Goal: Task Accomplishment & Management: Manage account settings

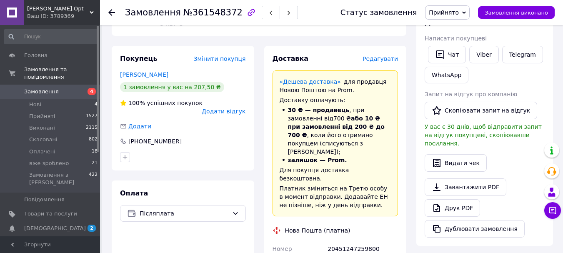
scroll to position [208, 0]
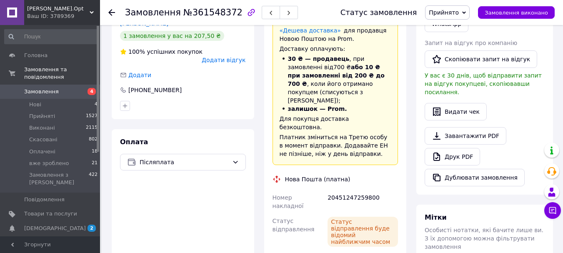
copy div "380677251255"
click at [355, 190] on div "20451247259800" at bounding box center [363, 201] width 74 height 23
click at [353, 190] on div "20451247259800" at bounding box center [363, 201] width 74 height 23
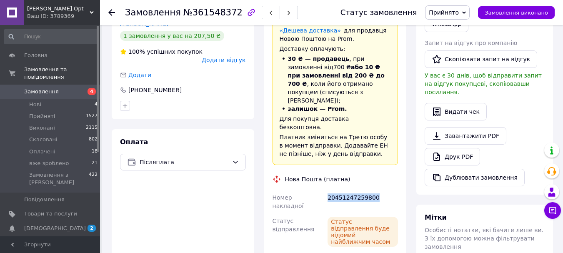
click at [353, 190] on div "20451247259800" at bounding box center [363, 201] width 74 height 23
copy div "20451247259800"
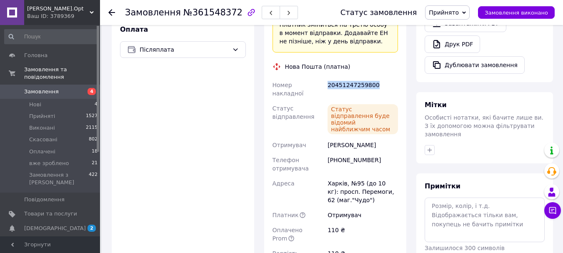
scroll to position [375, 0]
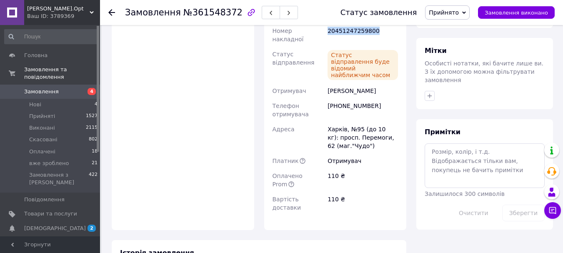
click at [50, 88] on span "Замовлення" at bounding box center [41, 91] width 35 height 7
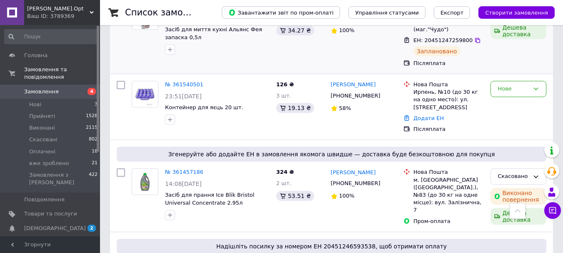
scroll to position [292, 0]
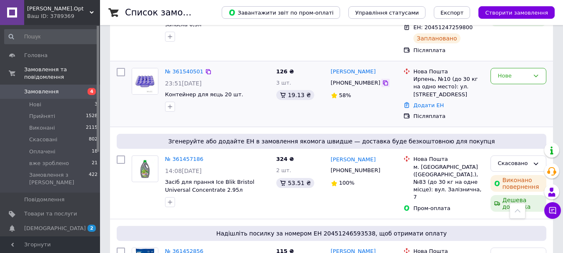
click at [383, 81] on icon at bounding box center [385, 82] width 5 height 5
click at [188, 70] on link "№ 361540501" at bounding box center [184, 71] width 38 height 6
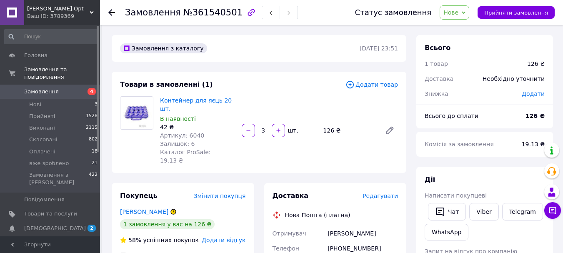
click at [195, 132] on span "Артикул: 6040" at bounding box center [182, 135] width 44 height 7
copy span "6040"
click at [57, 88] on span "Замовлення" at bounding box center [50, 91] width 53 height 7
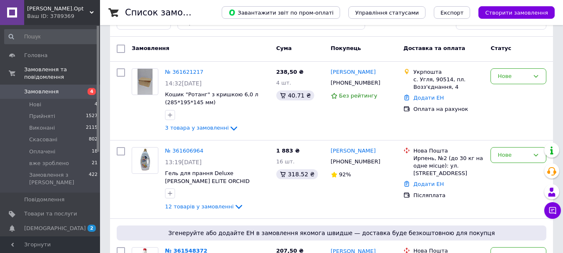
scroll to position [42, 0]
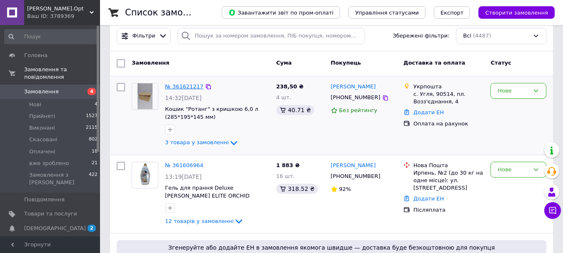
click at [173, 85] on link "№ 361621217" at bounding box center [184, 86] width 38 height 6
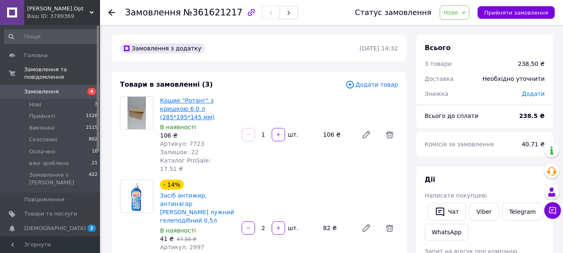
click at [182, 105] on link "Кошик "Ротанг" з кришкою 6,0 л (285*195*145 мм)" at bounding box center [187, 108] width 55 height 23
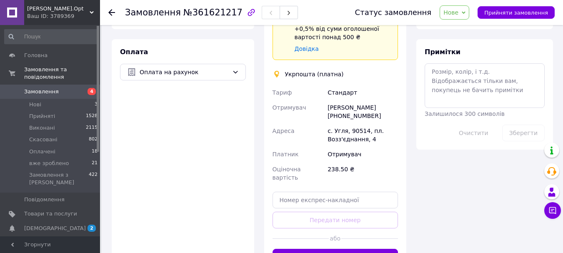
scroll to position [458, 0]
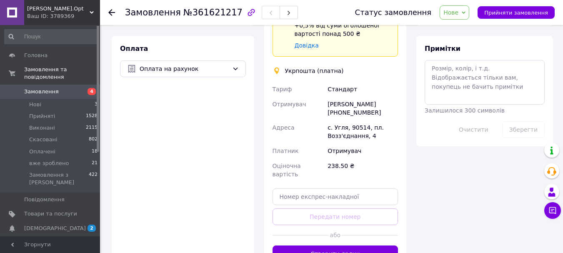
click at [345, 97] on div "Паш Магдалина +380970335629" at bounding box center [363, 108] width 74 height 23
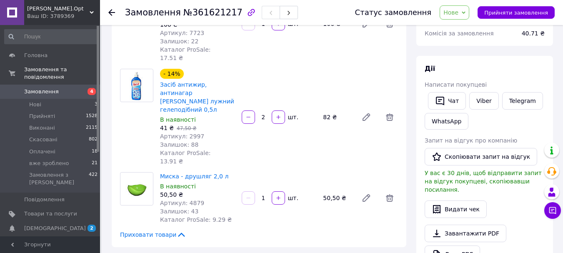
scroll to position [125, 0]
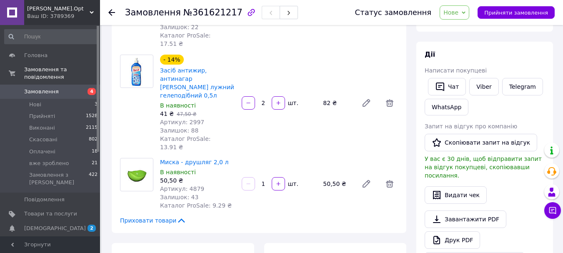
click at [192, 185] on span "Артикул: 4879" at bounding box center [182, 188] width 44 height 7
copy span "4879"
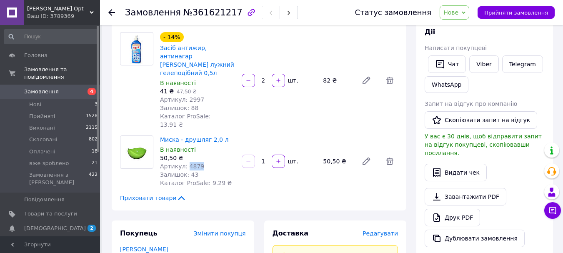
scroll to position [167, 0]
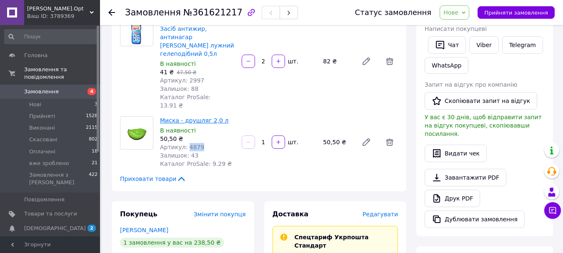
click at [179, 117] on link "Миска - друшляг 2,0 л" at bounding box center [194, 120] width 68 height 7
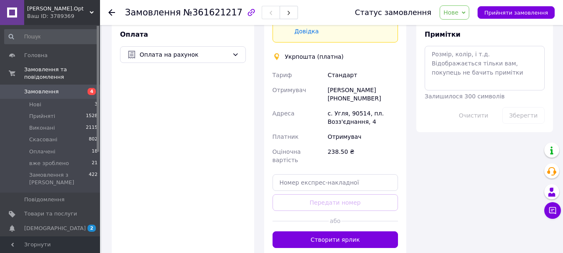
scroll to position [454, 0]
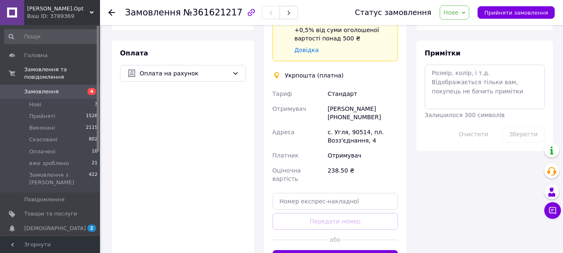
click at [353, 101] on div "Паш Магдалина +380970335629" at bounding box center [363, 112] width 74 height 23
copy div "380970335629"
click at [352, 101] on div "Паш Магдалина +380970335629" at bounding box center [363, 112] width 74 height 23
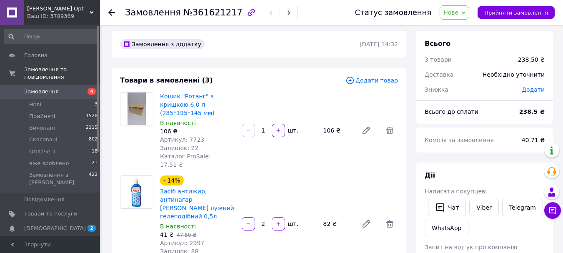
scroll to position [0, 0]
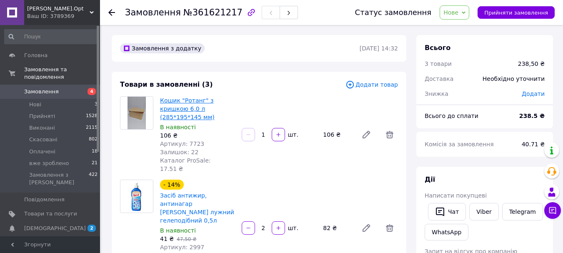
click at [175, 102] on link "Кошик "Ротанг" з кришкою 6,0 л (285*195*145 мм)" at bounding box center [187, 108] width 55 height 23
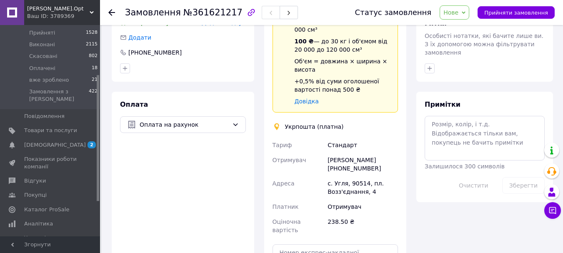
scroll to position [417, 0]
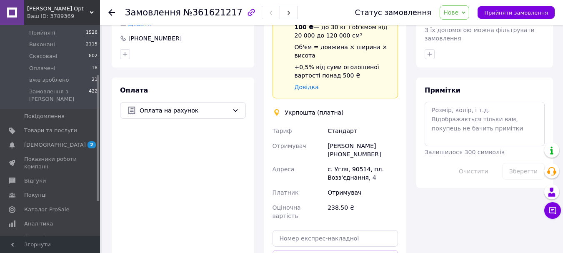
click at [334, 138] on div "Паш Магдалина +380970335629" at bounding box center [363, 149] width 74 height 23
drag, startPoint x: 334, startPoint y: 104, endPoint x: 350, endPoint y: 98, distance: 17.1
click at [350, 138] on div "Паш Магдалина +380970335629" at bounding box center [363, 149] width 74 height 23
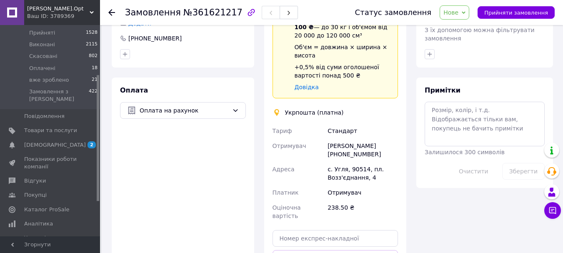
click at [327, 138] on div "Паш Магдалина +380970335629" at bounding box center [363, 149] width 74 height 23
drag, startPoint x: 327, startPoint y: 104, endPoint x: 360, endPoint y: 102, distance: 33.0
click at [360, 138] on div "Паш Магдалина +380970335629" at bounding box center [363, 149] width 74 height 23
copy div "[PERSON_NAME]"
click at [205, 14] on span "№361621217" at bounding box center [212, 12] width 59 height 10
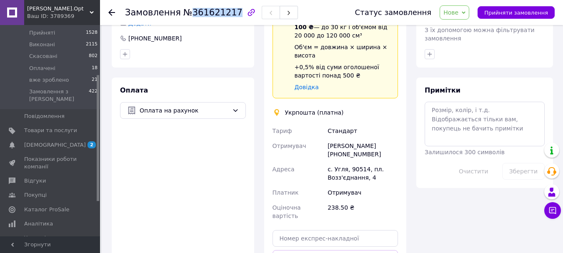
click at [205, 14] on span "№361621217" at bounding box center [212, 12] width 59 height 10
copy span "361621217"
drag, startPoint x: 325, startPoint y: 126, endPoint x: 371, endPoint y: 139, distance: 47.9
click at [371, 139] on div "Тариф Стандарт Отримувач Паш Магдалина +380970335629 Адреса с. Угля, 90514, пл.…" at bounding box center [335, 173] width 129 height 100
copy div "Адреса с. Угля, 90514, пл. Возз'єднання, 4"
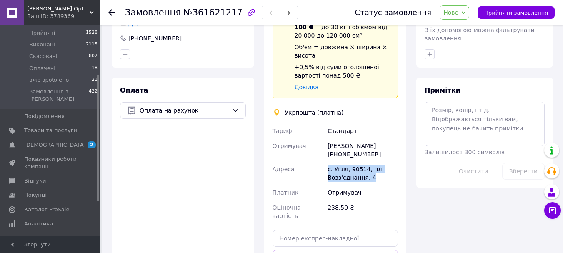
click at [335, 138] on div "Паш Магдалина +380970335629" at bounding box center [363, 149] width 74 height 23
copy div "380970335629"
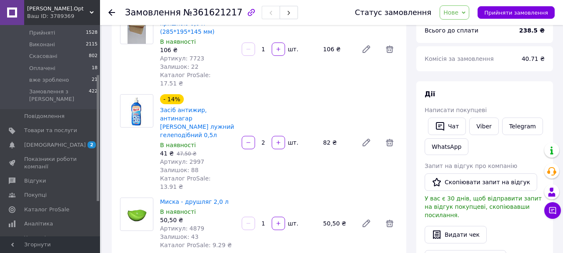
scroll to position [0, 0]
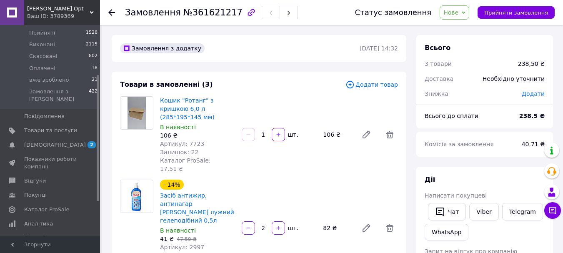
click at [192, 140] on span "Артикул: 7723" at bounding box center [182, 143] width 44 height 7
copy span "7723"
click at [193, 244] on span "Артикул: 2997" at bounding box center [182, 247] width 44 height 7
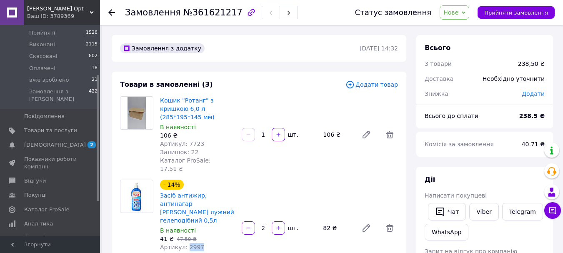
copy span "2997"
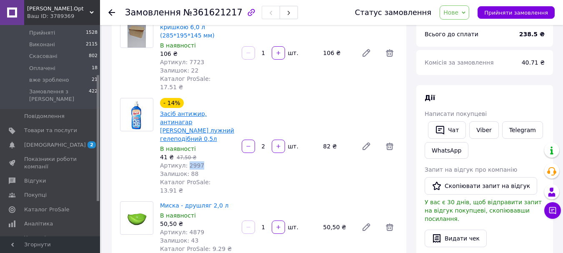
scroll to position [167, 0]
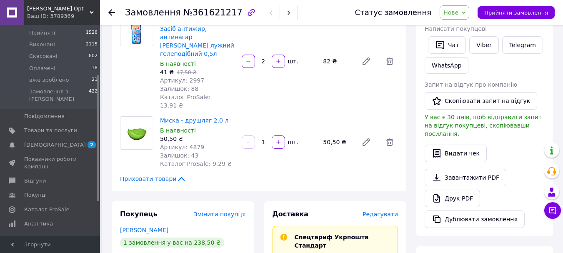
click at [189, 144] on span "Артикул: 4879" at bounding box center [182, 147] width 44 height 7
copy span "4879"
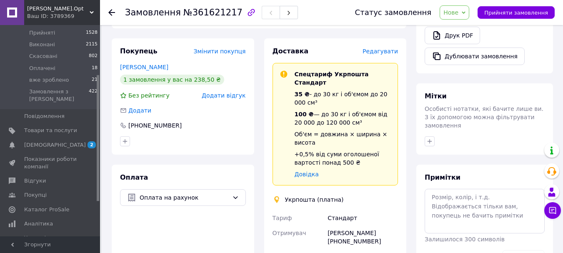
scroll to position [417, 0]
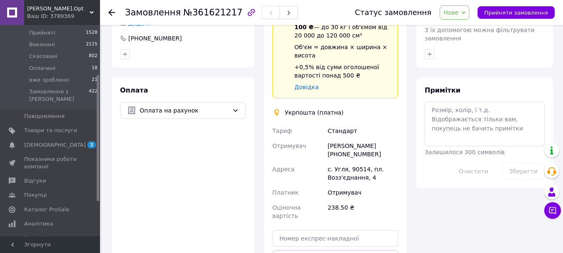
click at [335, 138] on div "Паш Магдалина +380970335629" at bounding box center [363, 149] width 74 height 23
drag, startPoint x: 335, startPoint y: 103, endPoint x: 350, endPoint y: 100, distance: 15.3
click at [350, 138] on div "Паш Магдалина +380970335629" at bounding box center [363, 149] width 74 height 23
click at [332, 138] on div "Паш Магдалина +380970335629" at bounding box center [363, 149] width 74 height 23
click at [333, 138] on div "Паш Магдалина +380970335629" at bounding box center [363, 149] width 74 height 23
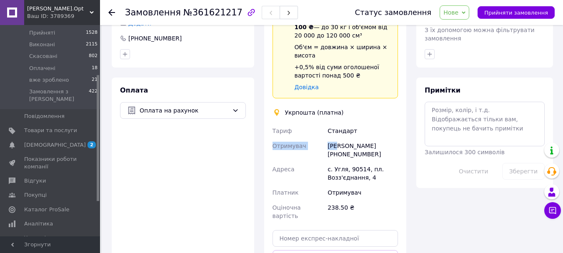
drag, startPoint x: 333, startPoint y: 100, endPoint x: 385, endPoint y: 93, distance: 52.6
click at [385, 123] on div "Тариф Стандарт Отримувач Паш Магдалина +380970335629 Адреса с. Угля, 90514, пл.…" at bounding box center [335, 173] width 129 height 100
click at [365, 138] on div "Паш Магдалина +380970335629" at bounding box center [363, 149] width 74 height 23
click at [336, 138] on div "Паш Магдалина +380970335629" at bounding box center [363, 149] width 74 height 23
drag, startPoint x: 336, startPoint y: 105, endPoint x: 346, endPoint y: 104, distance: 10.4
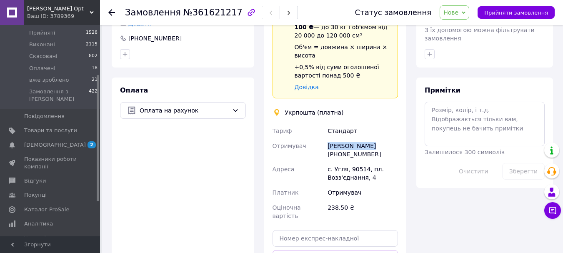
click at [346, 138] on div "Паш Магдалина +380970335629" at bounding box center [363, 149] width 74 height 23
copy div "[PERSON_NAME]"
click at [342, 138] on div "Паш Магдалина +380970335629" at bounding box center [363, 149] width 74 height 23
click at [356, 162] on div "с. Угля, 90514, пл. Возз'єднання, 4" at bounding box center [363, 173] width 74 height 23
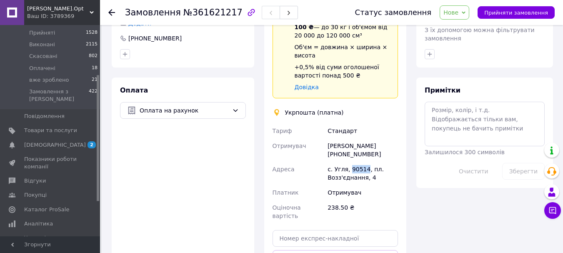
click at [356, 162] on div "с. Угля, 90514, пл. Возз'єднання, 4" at bounding box center [363, 173] width 74 height 23
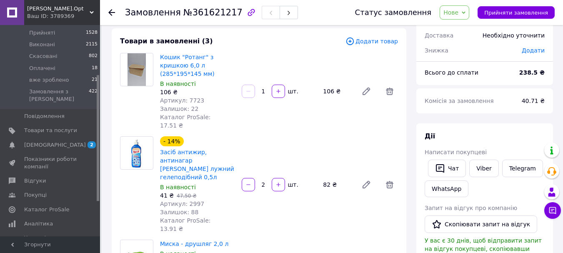
scroll to position [0, 0]
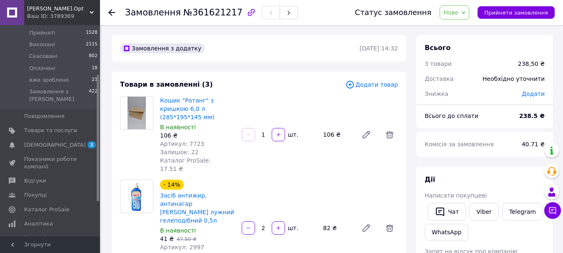
click at [189, 13] on span "№361621217" at bounding box center [212, 12] width 59 height 10
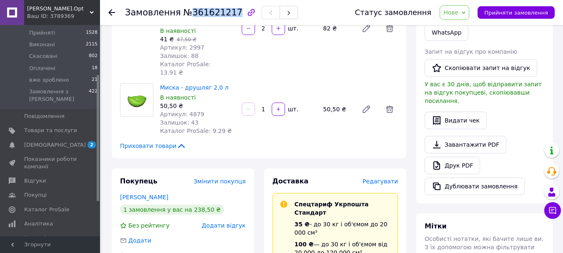
scroll to position [292, 0]
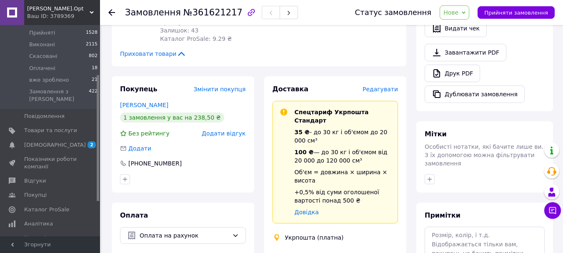
click at [465, 13] on icon at bounding box center [464, 12] width 4 height 2
click at [472, 24] on li "Прийнято" at bounding box center [464, 29] width 48 height 12
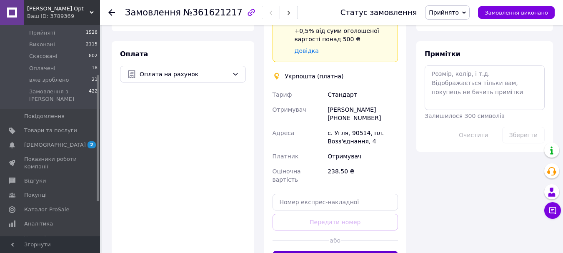
scroll to position [458, 0]
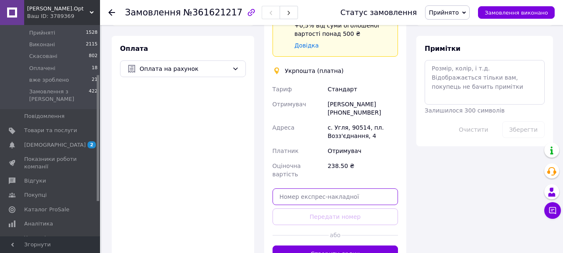
click at [317, 188] on input "text" at bounding box center [335, 196] width 126 height 17
paste input "0505368952286"
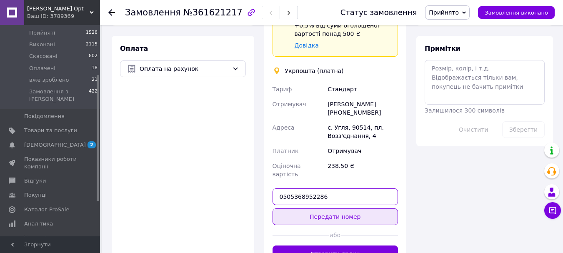
type input "0505368952286"
click at [316, 208] on button "Передати номер" at bounding box center [335, 216] width 126 height 17
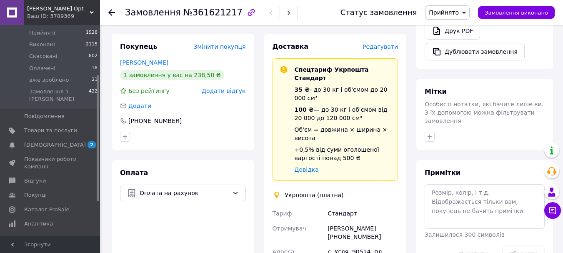
scroll to position [333, 0]
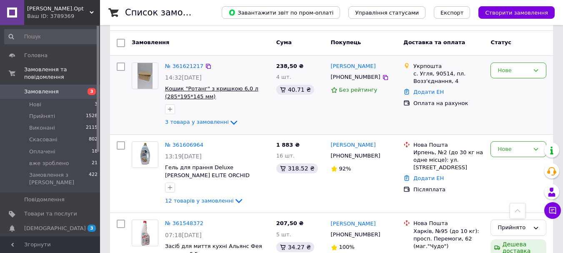
scroll to position [42, 0]
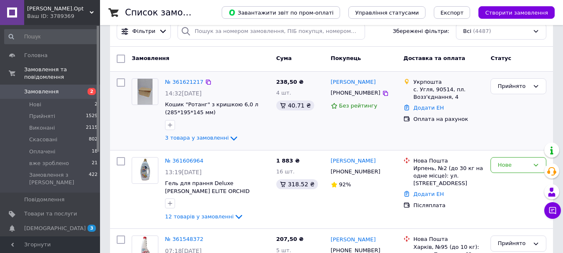
scroll to position [83, 0]
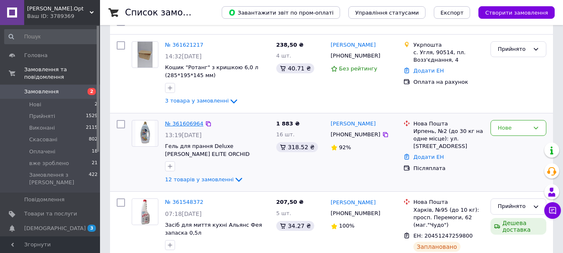
click at [168, 123] on link "№ 361606964" at bounding box center [184, 123] width 38 height 6
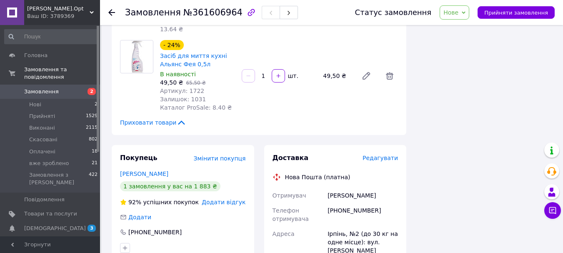
scroll to position [1000, 0]
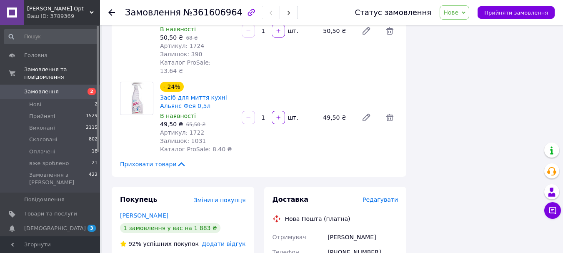
click at [349, 245] on div "[PHONE_NUMBER]" at bounding box center [363, 256] width 74 height 23
copy div "380971766651"
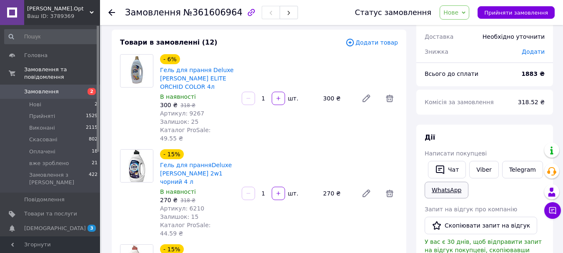
scroll to position [42, 0]
click at [450, 169] on button "Чат" at bounding box center [447, 169] width 38 height 17
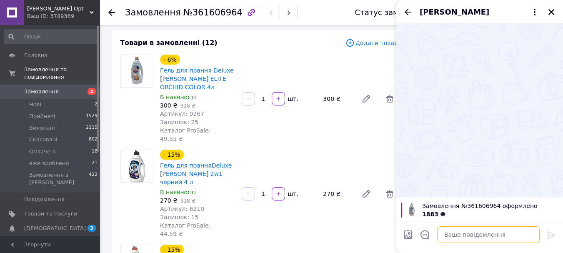
click at [449, 235] on textarea at bounding box center [488, 234] width 102 height 17
paste textarea "Доброго дня, це менеджер компанії Veles.opt. Сьогодні з вами зв'яжемось щодо на…"
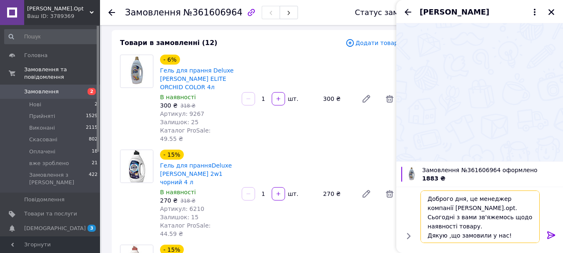
type textarea "Доброго дня, це менеджер компанії Veles.opt. Сьогодні з вами зв'яжемось щодо на…"
click at [546, 230] on icon at bounding box center [551, 235] width 10 height 10
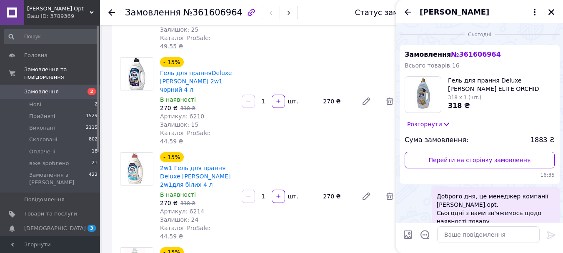
scroll to position [125, 0]
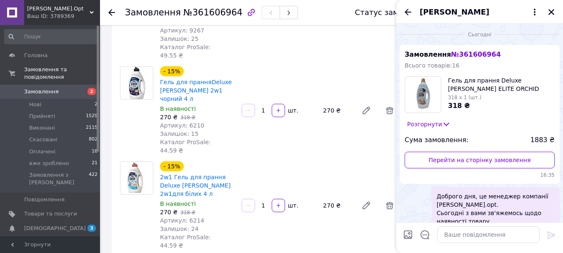
click at [558, 16] on div "Анна Панасюк" at bounding box center [479, 11] width 167 height 23
click at [555, 12] on icon "Закрити" at bounding box center [550, 11] width 7 height 7
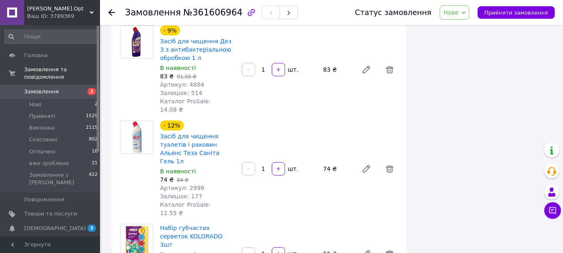
scroll to position [833, 0]
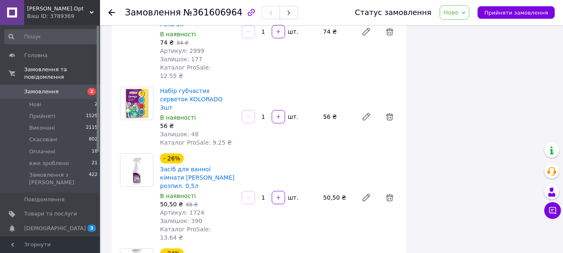
click at [65, 88] on span "Замовлення" at bounding box center [50, 91] width 53 height 7
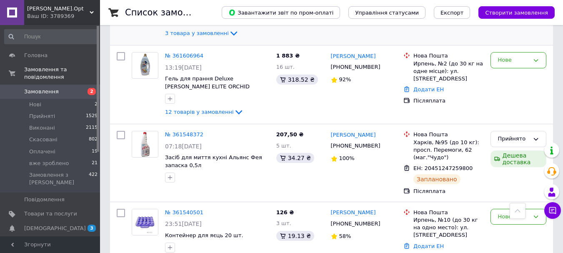
scroll to position [250, 0]
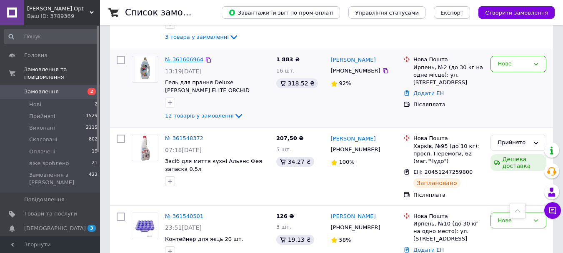
click at [184, 56] on link "№ 361606964" at bounding box center [184, 59] width 38 height 6
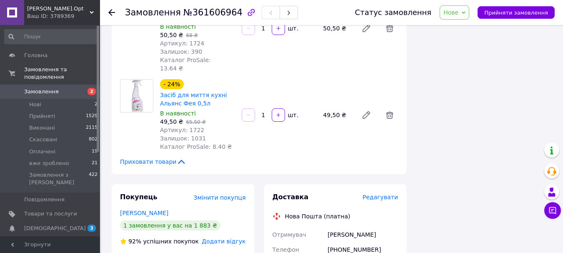
scroll to position [1000, 0]
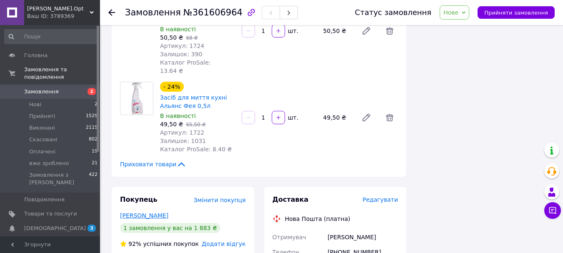
click at [148, 212] on link "Панасюк Анна" at bounding box center [144, 215] width 48 height 7
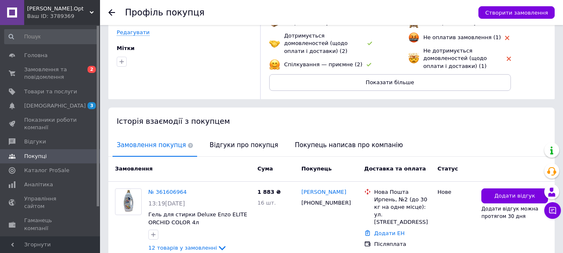
scroll to position [122, 0]
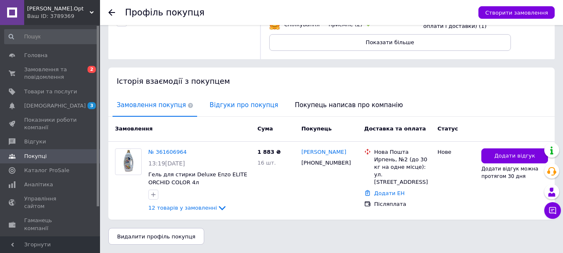
click at [232, 102] on span "Відгуки про покупця" at bounding box center [243, 105] width 77 height 21
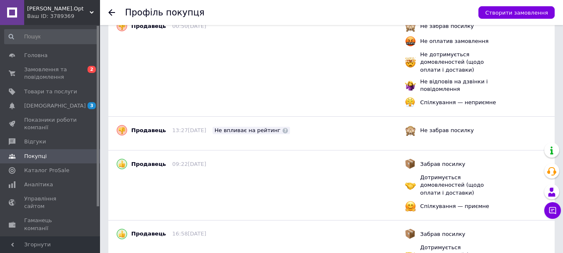
scroll to position [236, 0]
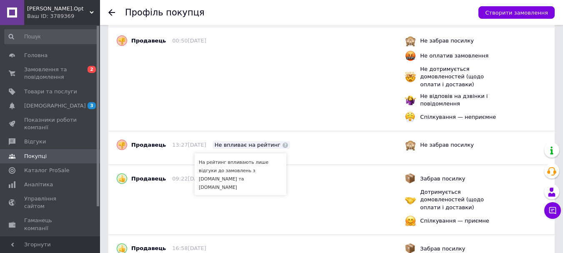
click at [282, 145] on span at bounding box center [284, 144] width 5 height 5
click at [282, 144] on span at bounding box center [284, 144] width 5 height 5
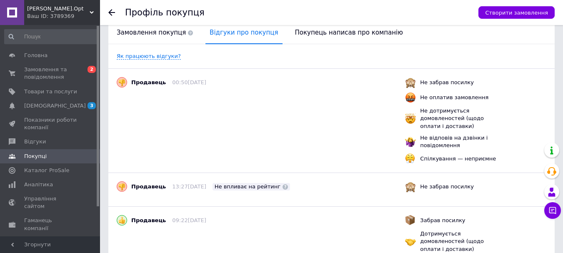
scroll to position [0, 0]
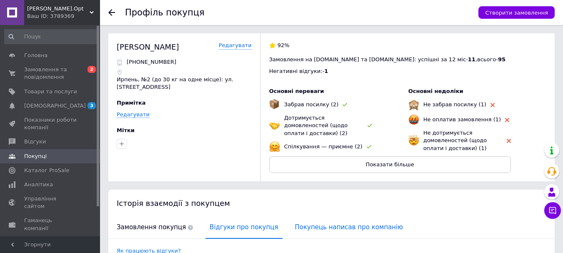
click at [313, 226] on span "Покупець написав про компанію" at bounding box center [349, 227] width 116 height 21
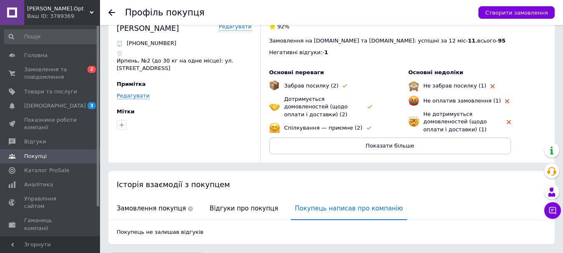
scroll to position [43, 0]
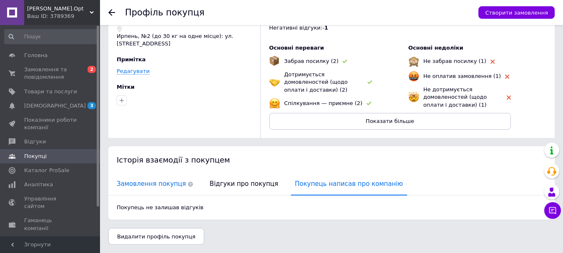
click at [161, 189] on span "Замовлення покупця" at bounding box center [154, 183] width 85 height 21
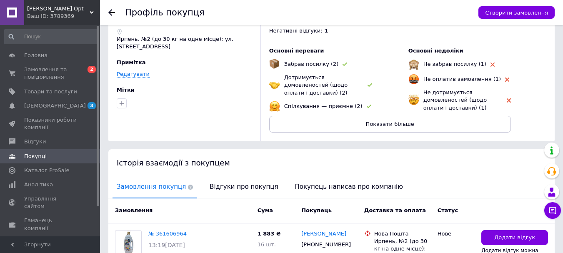
scroll to position [0, 0]
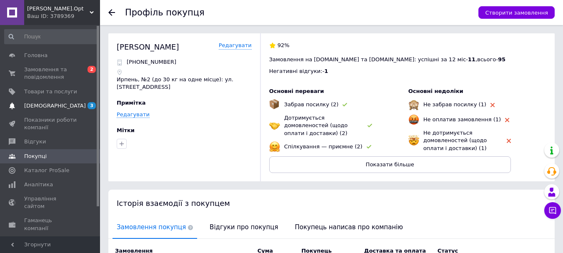
click at [29, 102] on span "[DEMOGRAPHIC_DATA]" at bounding box center [55, 105] width 62 height 7
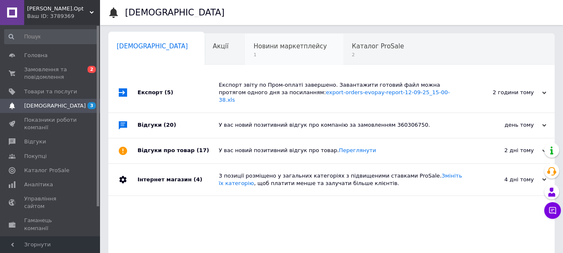
click at [263, 51] on div "Новини маркетплейсу 1" at bounding box center [294, 50] width 98 height 32
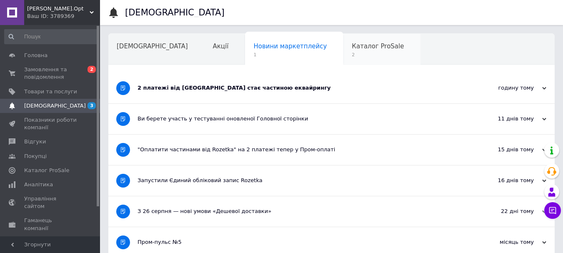
click at [352, 50] on span "Каталог ProSale" at bounding box center [378, 45] width 52 height 7
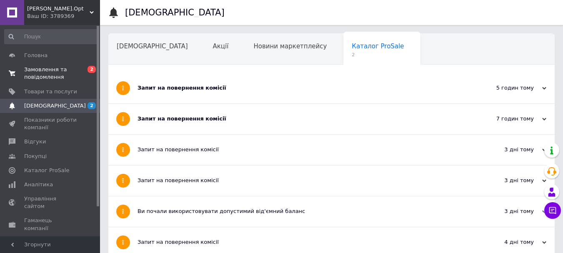
click at [41, 76] on span "Замовлення та повідомлення" at bounding box center [50, 73] width 53 height 15
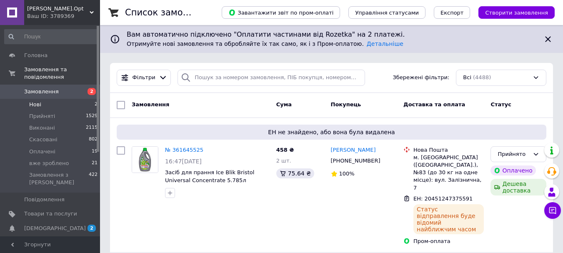
click at [53, 101] on li "Нові 2" at bounding box center [51, 105] width 102 height 12
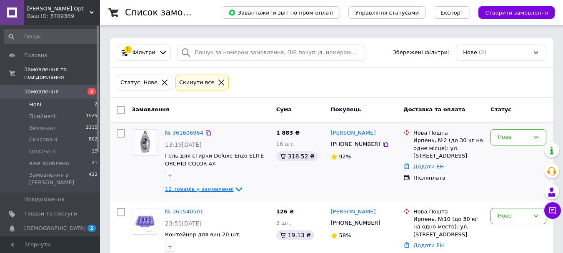
scroll to position [49, 0]
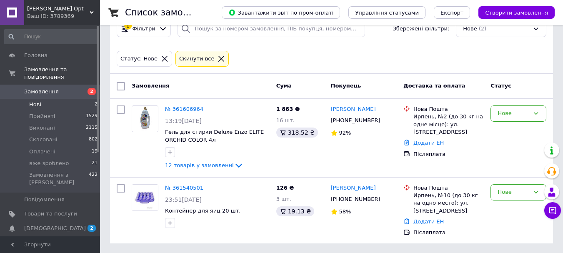
click at [203, 58] on div "Cкинути все" at bounding box center [196, 59] width 39 height 9
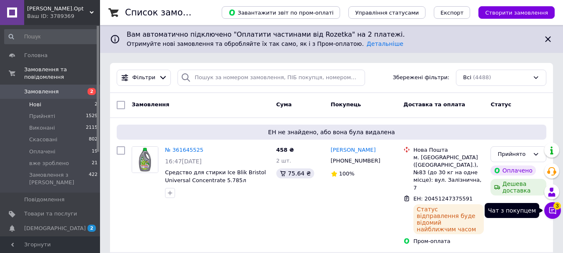
click at [557, 209] on span "3" at bounding box center [556, 205] width 7 height 7
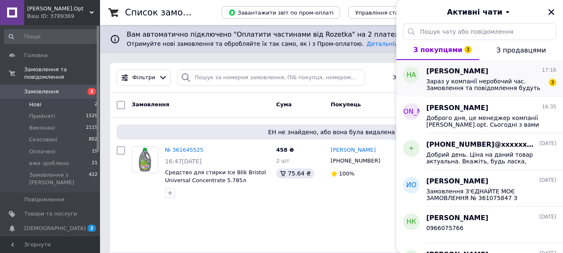
click at [463, 89] on span "Зараз у компанії неробочий час. Замовлення та повідомлення будуть оброблені з 0…" at bounding box center [485, 84] width 118 height 13
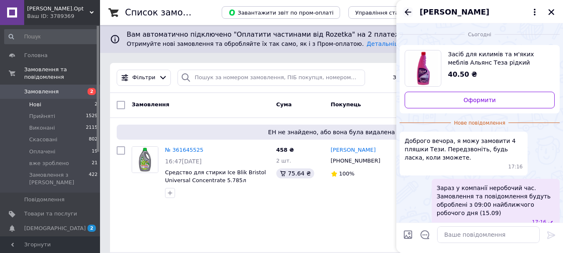
click at [410, 14] on icon "Назад" at bounding box center [408, 12] width 10 height 10
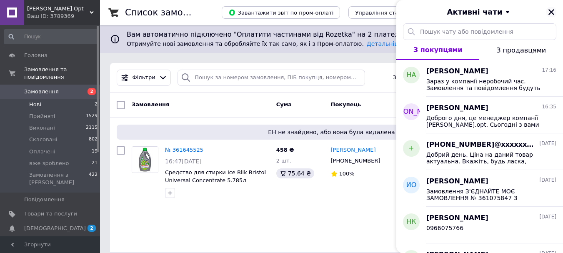
click at [551, 11] on icon "Закрити" at bounding box center [550, 11] width 7 height 7
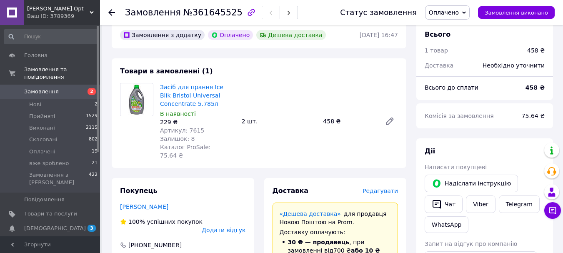
scroll to position [208, 0]
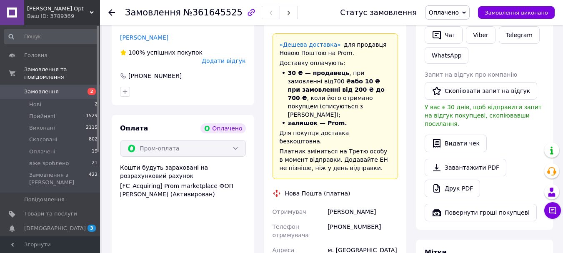
click at [337, 204] on div "[PERSON_NAME]" at bounding box center [363, 211] width 74 height 15
click at [338, 204] on div "[PERSON_NAME]" at bounding box center [363, 211] width 74 height 15
click at [345, 204] on div "[PERSON_NAME]" at bounding box center [363, 211] width 74 height 15
drag, startPoint x: 345, startPoint y: 186, endPoint x: 359, endPoint y: 185, distance: 13.4
click at [359, 204] on div "[PERSON_NAME]" at bounding box center [363, 211] width 74 height 15
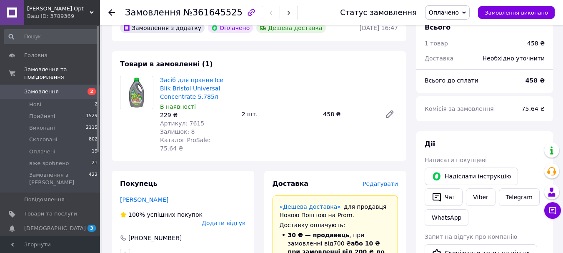
scroll to position [42, 0]
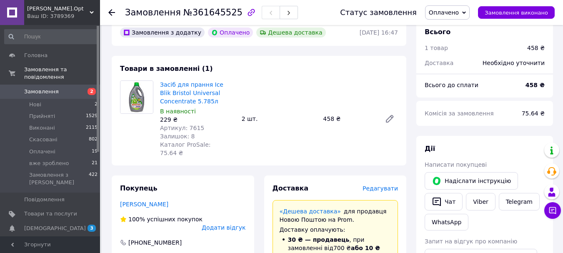
click at [196, 19] on div "Замовлення №361645525" at bounding box center [211, 12] width 173 height 14
copy span "361645525"
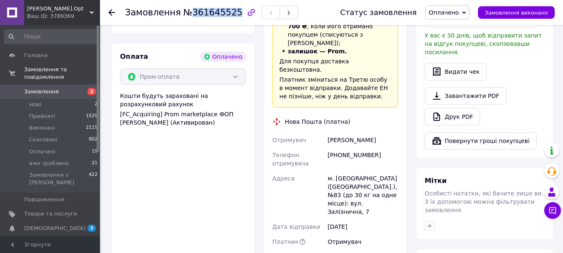
scroll to position [333, 0]
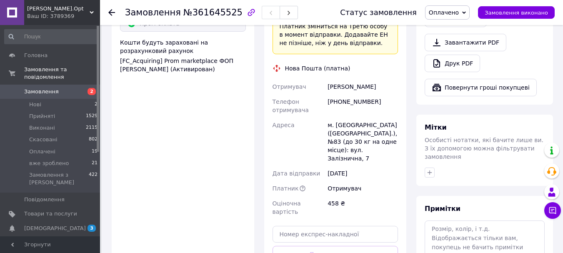
click at [347, 94] on div "[PHONE_NUMBER]" at bounding box center [363, 105] width 74 height 23
copy div "380686468166"
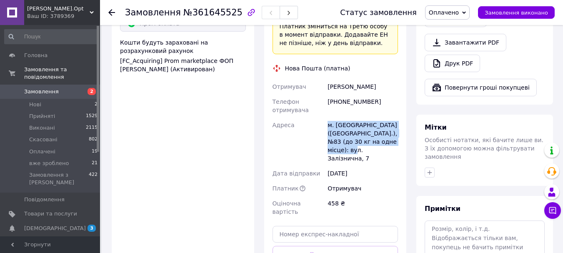
drag, startPoint x: 323, startPoint y: 100, endPoint x: 404, endPoint y: 118, distance: 83.0
click at [404, 118] on div "Доставка Редагувати «Дешева доставка»   для продавця Новою Поштою на Prom. Дост…" at bounding box center [335, 96] width 142 height 424
copy div "Адреса м. Львів (Львівська обл.), №83 (до 30 кг на одне місце): вул. Залізнична…"
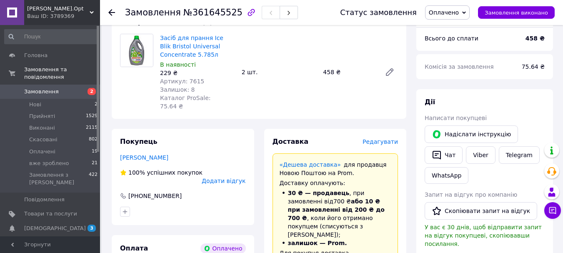
scroll to position [0, 0]
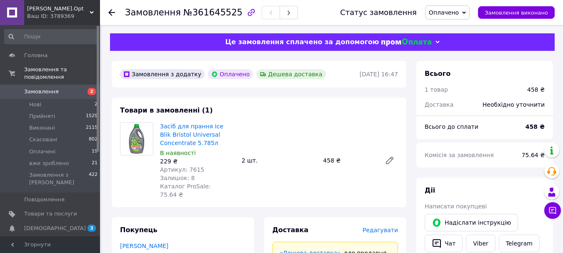
click at [186, 170] on span "Артикул: 7615" at bounding box center [182, 169] width 44 height 7
copy span "7615"
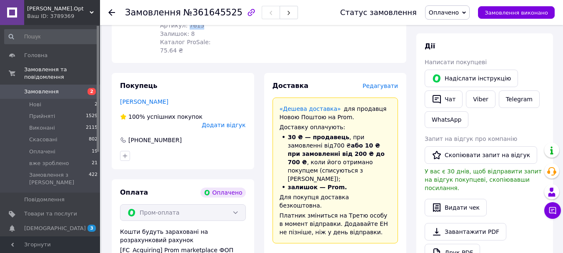
scroll to position [83, 0]
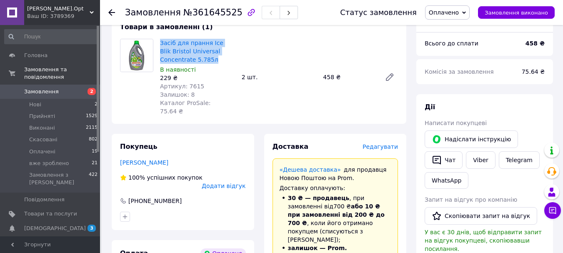
drag, startPoint x: 158, startPoint y: 40, endPoint x: 177, endPoint y: 58, distance: 26.0
click at [177, 58] on div "Засіб для прання Ice Blik Bristol Universal Concentrate 5.785л В наявності 229 …" at bounding box center [198, 77] width 82 height 80
copy link "Засіб для прання Ice Blik Bristol Universal Concentrate 5.785л"
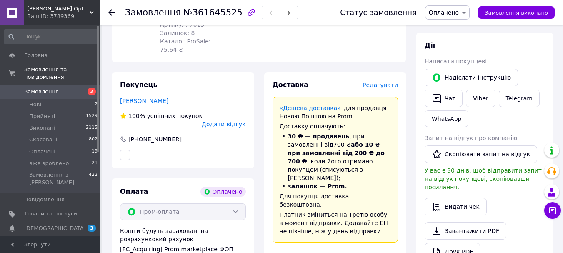
scroll to position [208, 0]
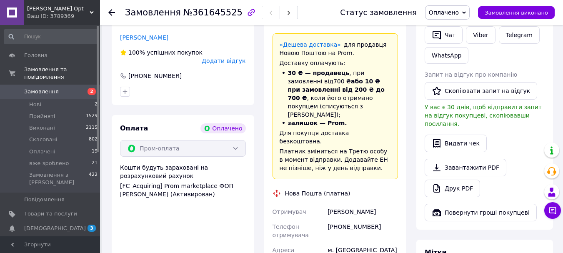
click at [344, 219] on div "[PHONE_NUMBER]" at bounding box center [363, 230] width 74 height 23
copy div "380686468166"
click at [337, 204] on div "Дубчак Андрій" at bounding box center [363, 211] width 74 height 15
drag, startPoint x: 337, startPoint y: 185, endPoint x: 360, endPoint y: 182, distance: 23.5
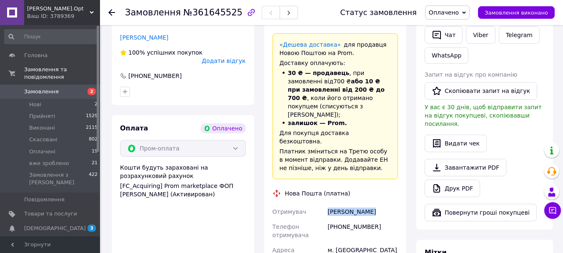
click at [360, 204] on div "Дубчак Андрій" at bounding box center [363, 211] width 74 height 15
copy div "Дубчак Андрій"
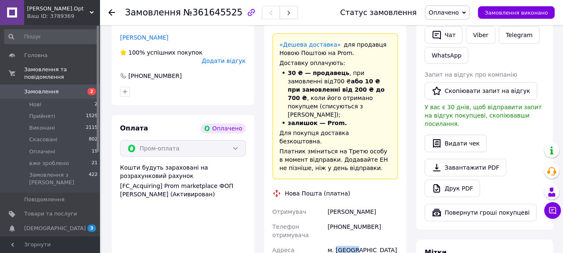
copy div "Львів"
click at [456, 13] on span "Оплачено" at bounding box center [444, 12] width 30 height 7
click at [451, 27] on li "Прийнято" at bounding box center [449, 29] width 48 height 12
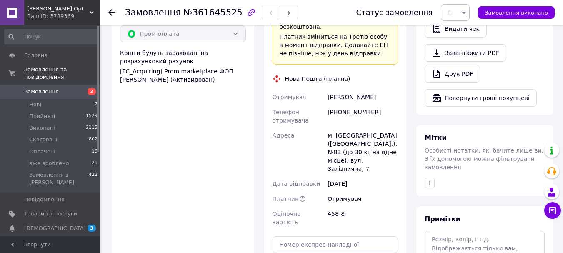
scroll to position [333, 0]
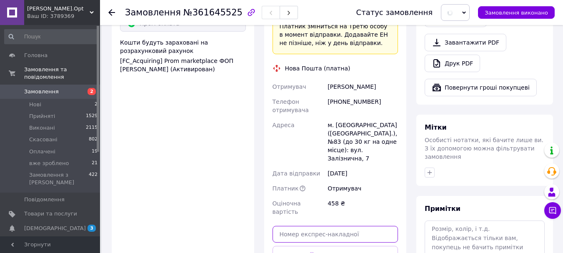
click at [328, 226] on input "text" at bounding box center [335, 234] width 126 height 17
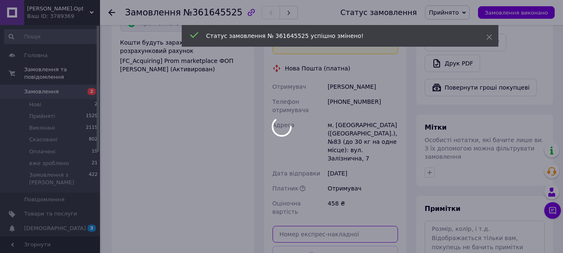
paste input "20451247375591"
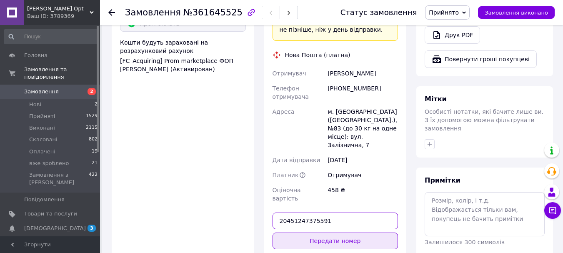
type input "20451247375591"
click at [313, 232] on button "Передати номер" at bounding box center [335, 240] width 126 height 17
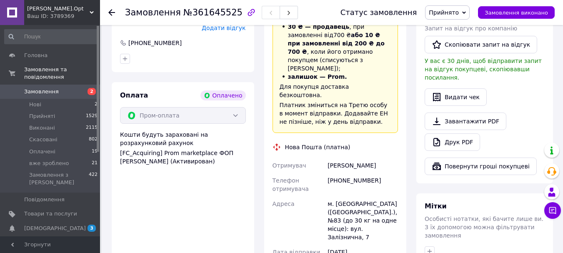
scroll to position [180, 0]
